Goal: Find specific page/section: Find specific page/section

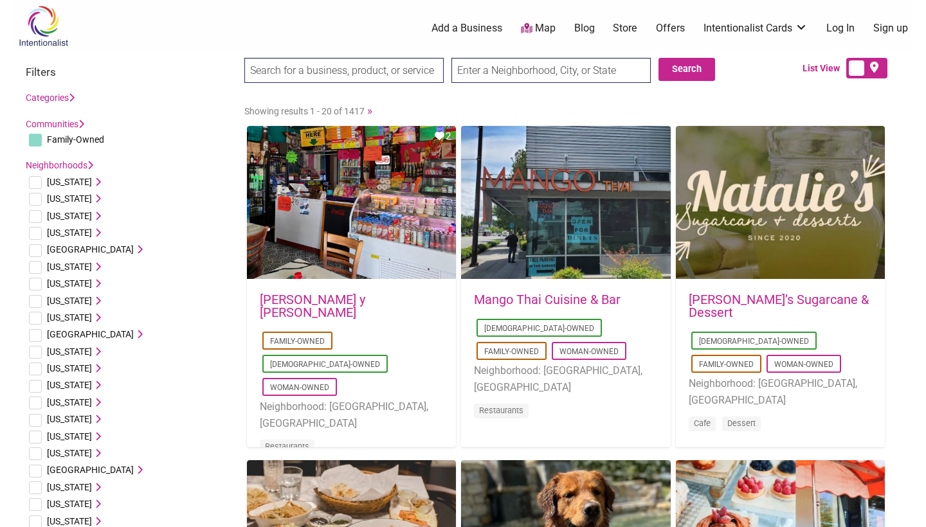
click at [585, 69] on input "text" at bounding box center [551, 70] width 199 height 25
type input "Rocklin, [GEOGRAPHIC_DATA]"
click at [693, 68] on button "Search" at bounding box center [687, 69] width 57 height 23
click at [517, 69] on input "Rocklin, [GEOGRAPHIC_DATA]" at bounding box center [551, 70] width 199 height 25
type input "rocklin"
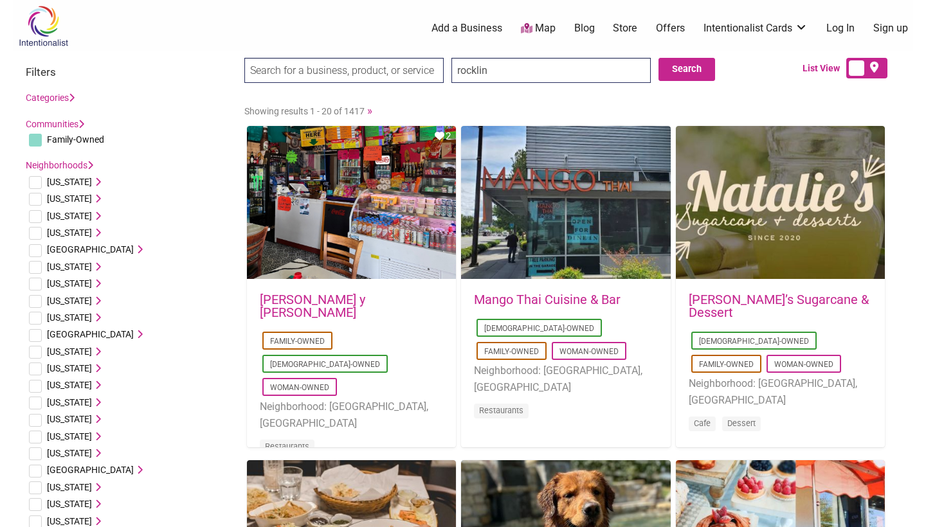
click at [39, 267] on input "checkbox" at bounding box center [35, 267] width 13 height 13
checkbox input "true"
click at [672, 73] on button "Search" at bounding box center [687, 69] width 57 height 23
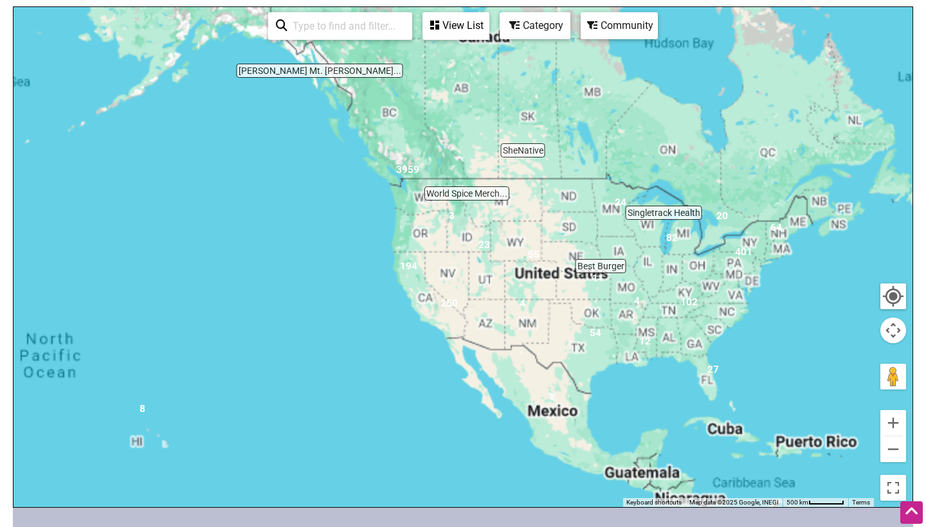
scroll to position [234, 0]
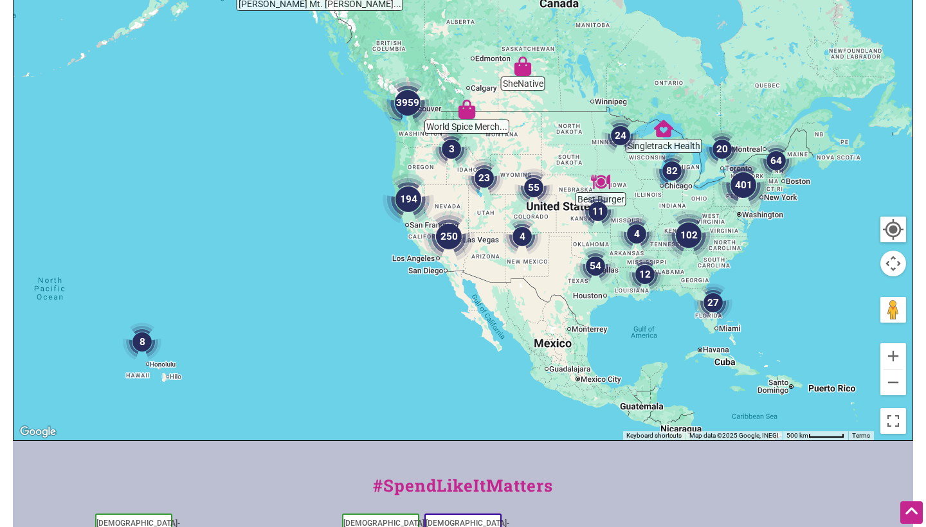
click at [409, 211] on img "194" at bounding box center [408, 199] width 51 height 51
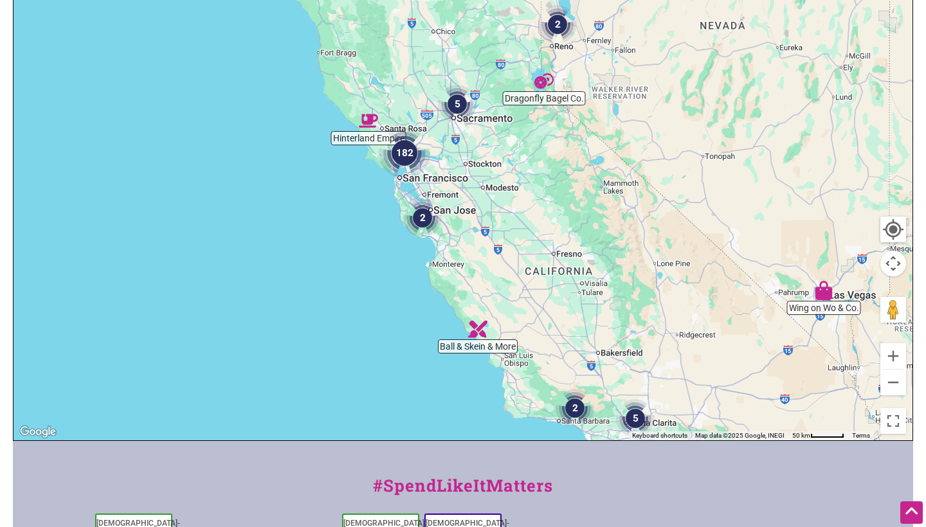
click at [464, 113] on img "5" at bounding box center [457, 104] width 39 height 39
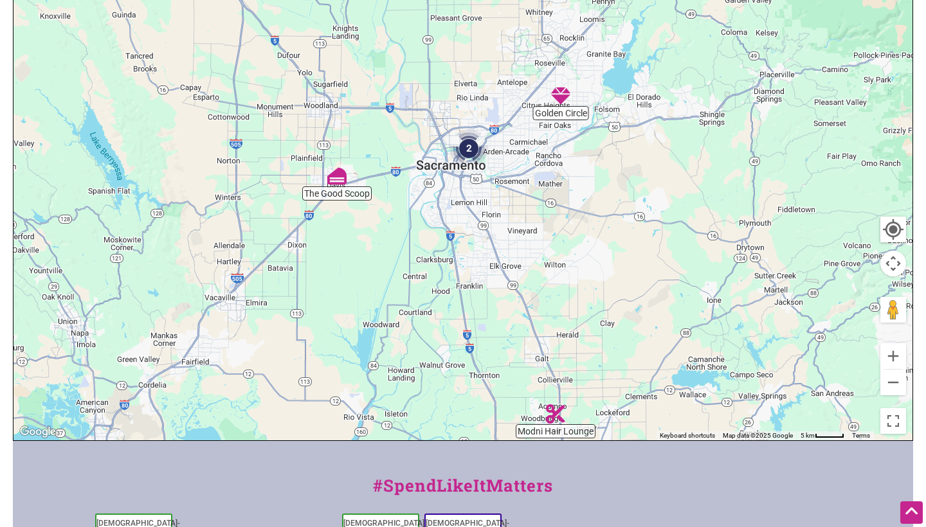
drag, startPoint x: 493, startPoint y: 119, endPoint x: 470, endPoint y: 220, distance: 103.6
click at [472, 220] on div "To navigate, press the arrow keys." at bounding box center [463, 190] width 899 height 500
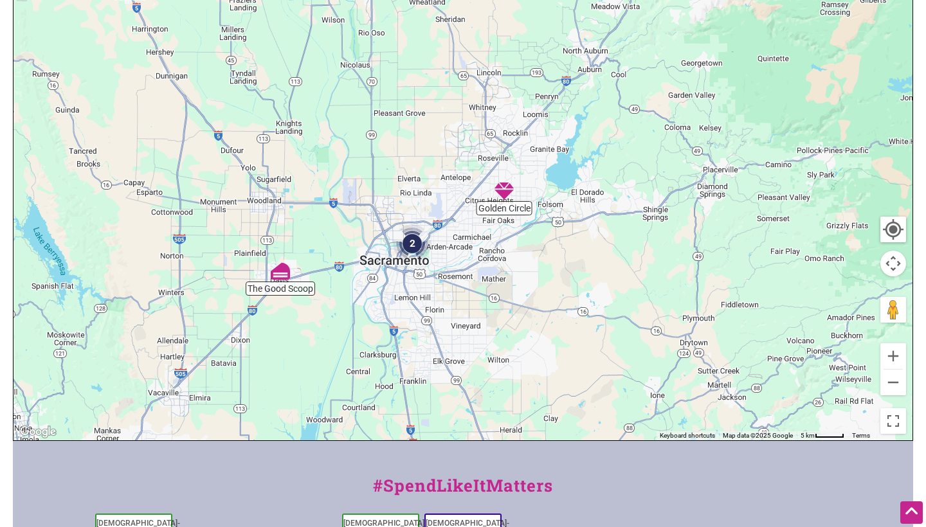
drag, startPoint x: 547, startPoint y: 162, endPoint x: 496, endPoint y: 222, distance: 78.9
click at [496, 222] on div "To navigate, press the arrow keys." at bounding box center [463, 190] width 899 height 500
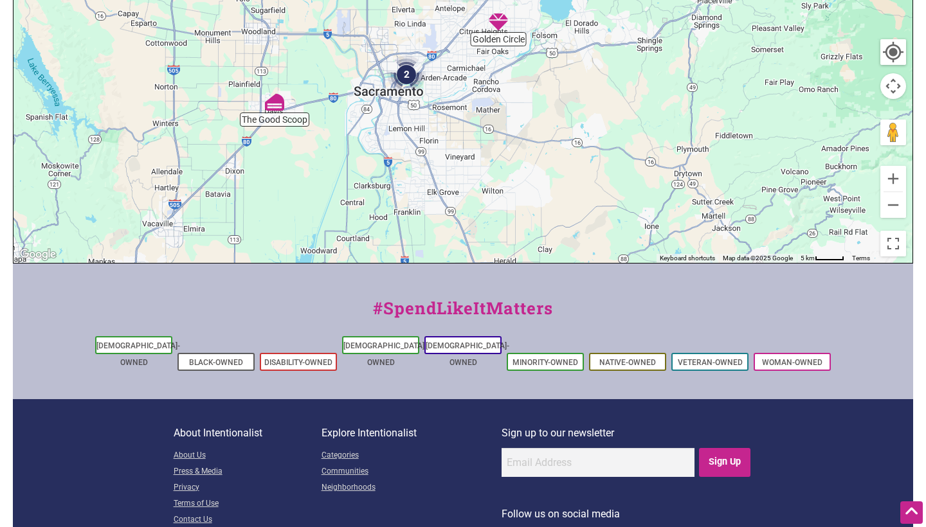
scroll to position [417, 0]
